Goal: Find specific page/section: Find specific page/section

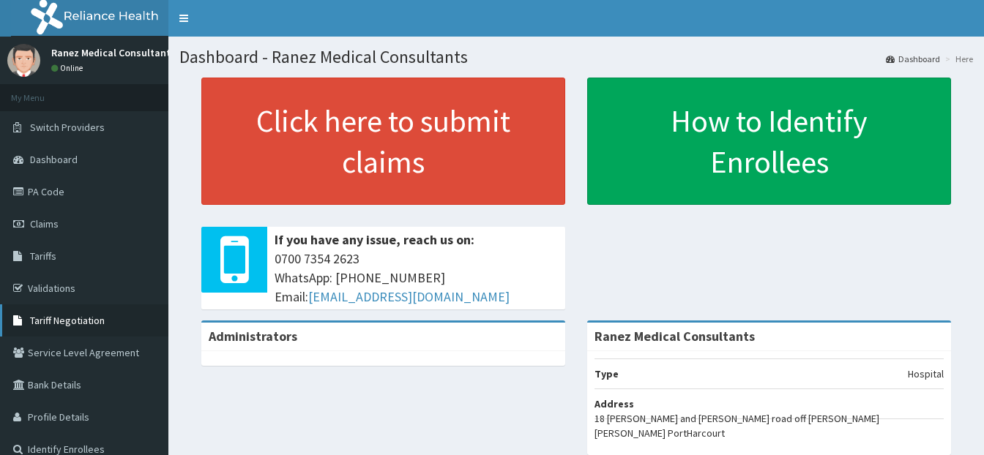
click at [79, 322] on span "Tariff Negotiation" at bounding box center [67, 320] width 75 height 13
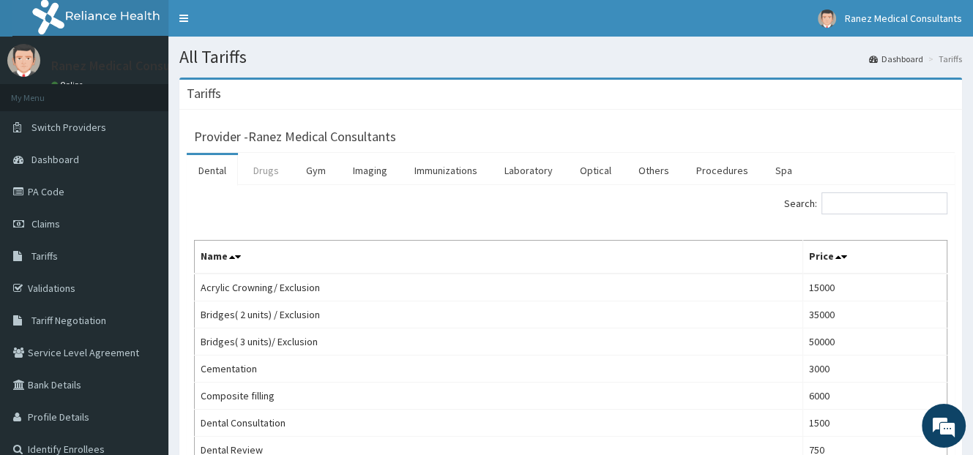
click at [262, 172] on link "Drugs" at bounding box center [266, 170] width 49 height 31
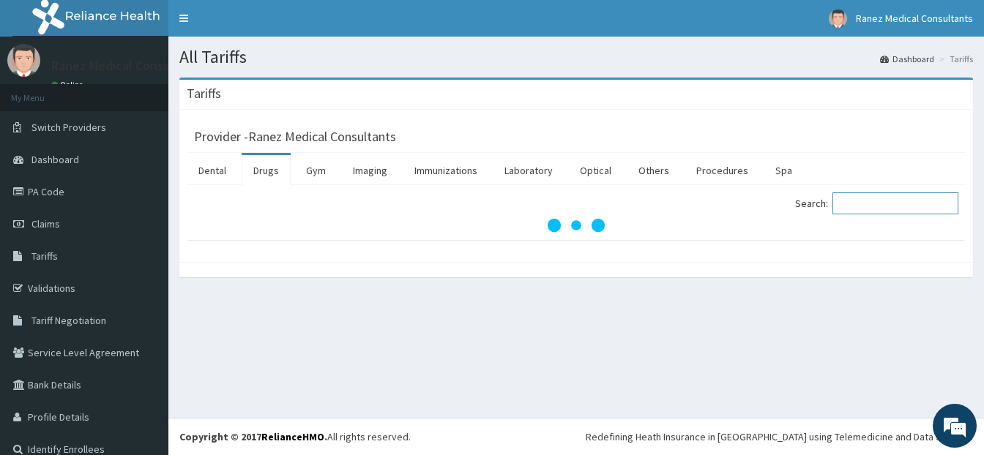
click at [865, 207] on input "Search:" at bounding box center [895, 203] width 126 height 22
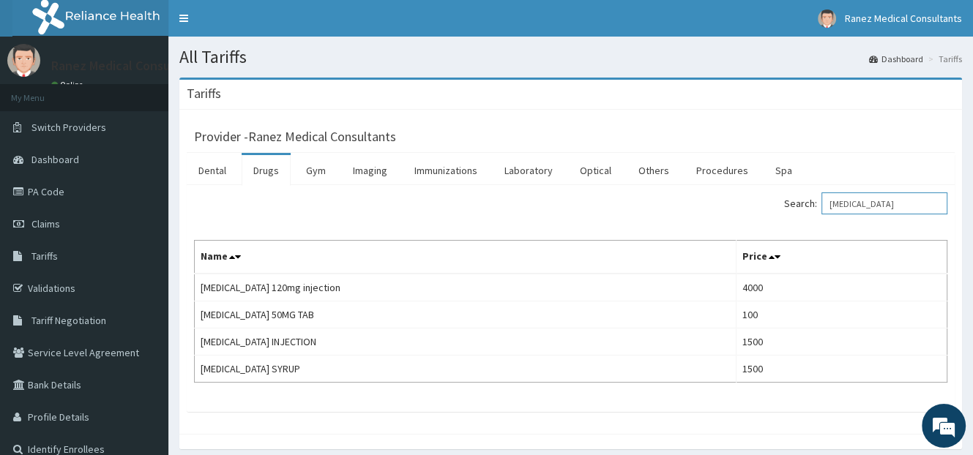
type input "ARTESUNATE"
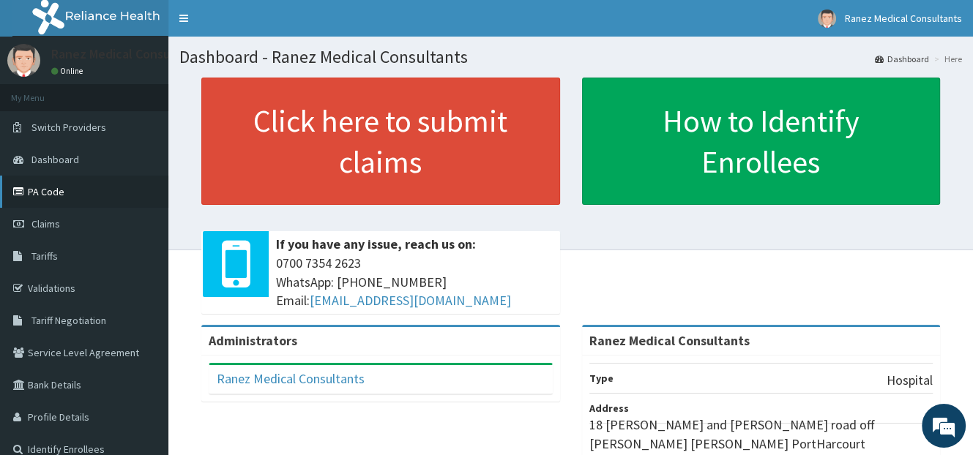
click at [46, 190] on link "PA Code" at bounding box center [84, 192] width 168 height 32
